Goal: Information Seeking & Learning: Understand process/instructions

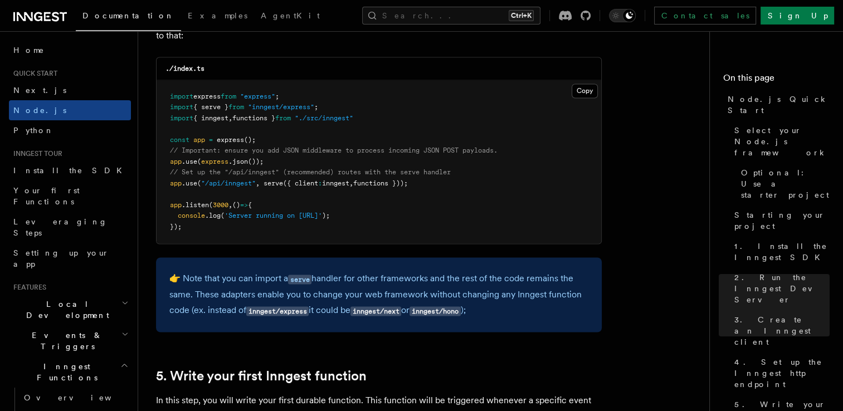
scroll to position [1771, 0]
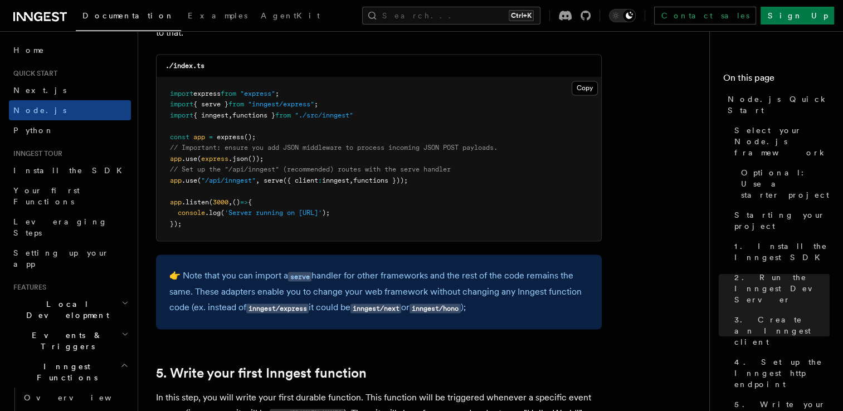
drag, startPoint x: 429, startPoint y: 183, endPoint x: 169, endPoint y: 182, distance: 259.2
click at [169, 182] on pre "import express from "express" ; import { serve } from "inngest/express" ; impor…" at bounding box center [379, 159] width 445 height 164
copy span "app .use ( "/api/inngest" , serve ({ client : inngest , functions }));"
click at [554, 220] on pre "import express from "express" ; import { serve } from "inngest/express" ; impor…" at bounding box center [379, 159] width 445 height 164
click at [513, 190] on pre "import express from "express" ; import { serve } from "inngest/express" ; impor…" at bounding box center [379, 159] width 445 height 164
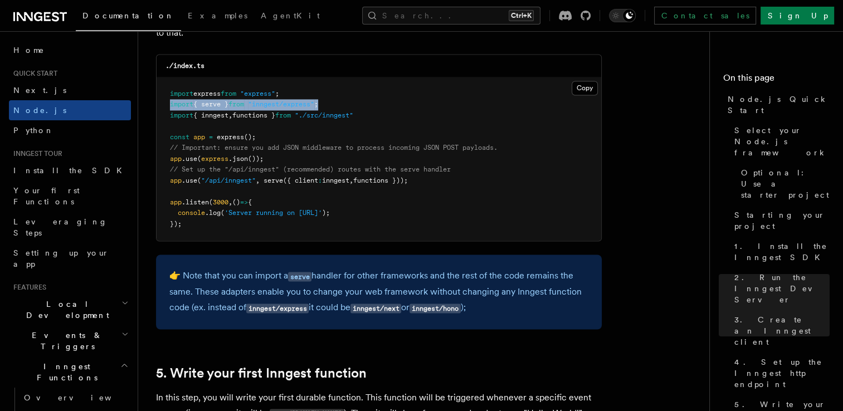
drag, startPoint x: 334, startPoint y: 101, endPoint x: 168, endPoint y: 106, distance: 166.2
click at [168, 106] on pre "import express from "express" ; import { serve } from "inngest/express" ; impor…" at bounding box center [379, 159] width 445 height 164
copy span "import { serve } from "inngest/express" ;"
click at [517, 195] on pre "import express from "express" ; import { serve } from "inngest/express" ; impor…" at bounding box center [379, 159] width 445 height 164
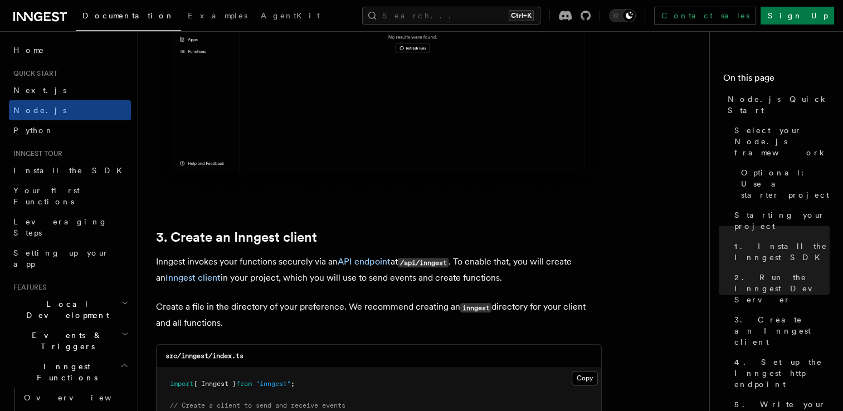
scroll to position [1228, 0]
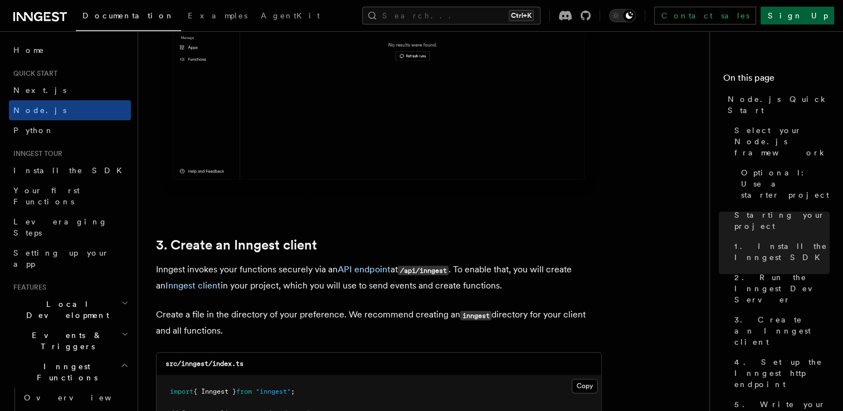
click at [814, 9] on link "Sign Up" at bounding box center [798, 16] width 74 height 18
